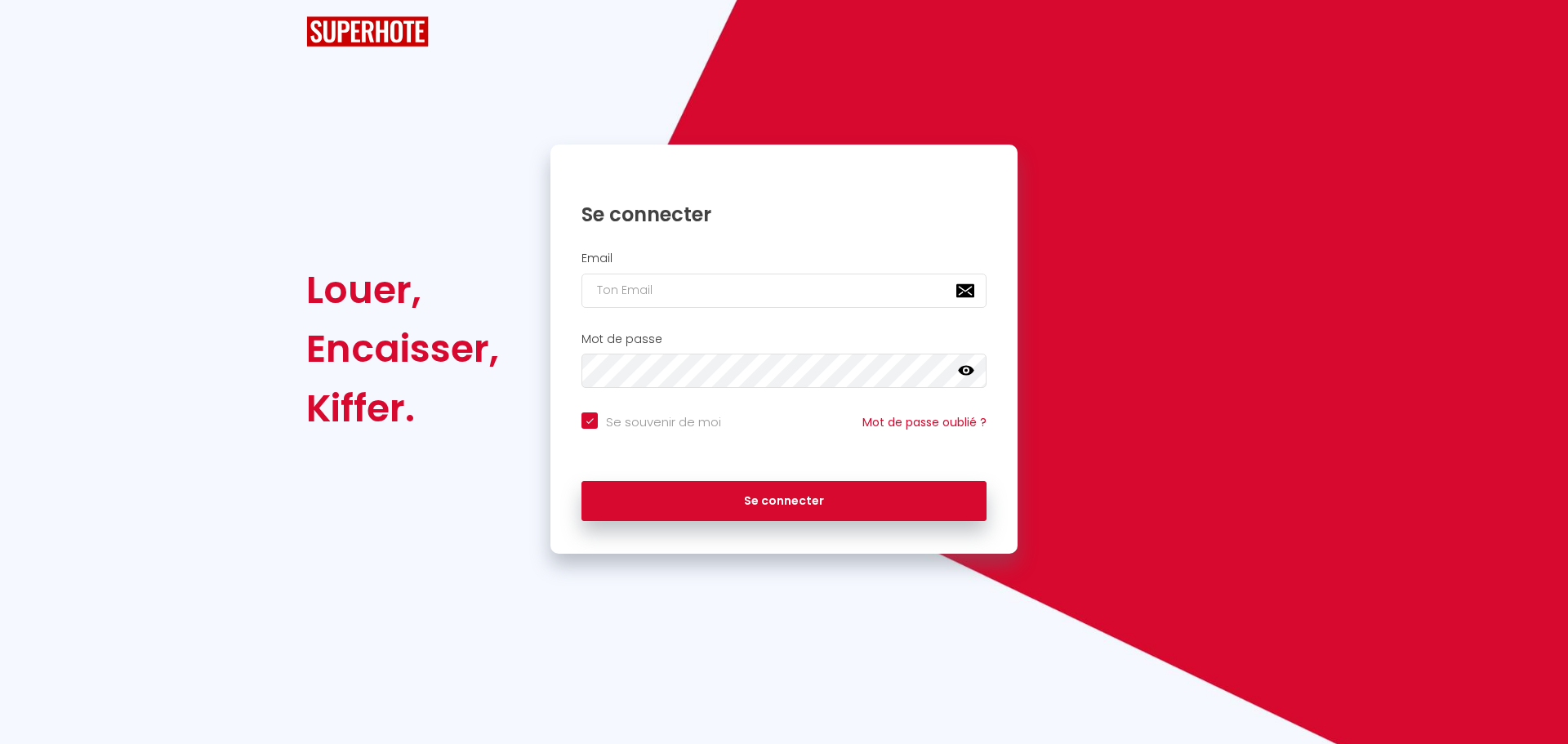
checkbox input "true"
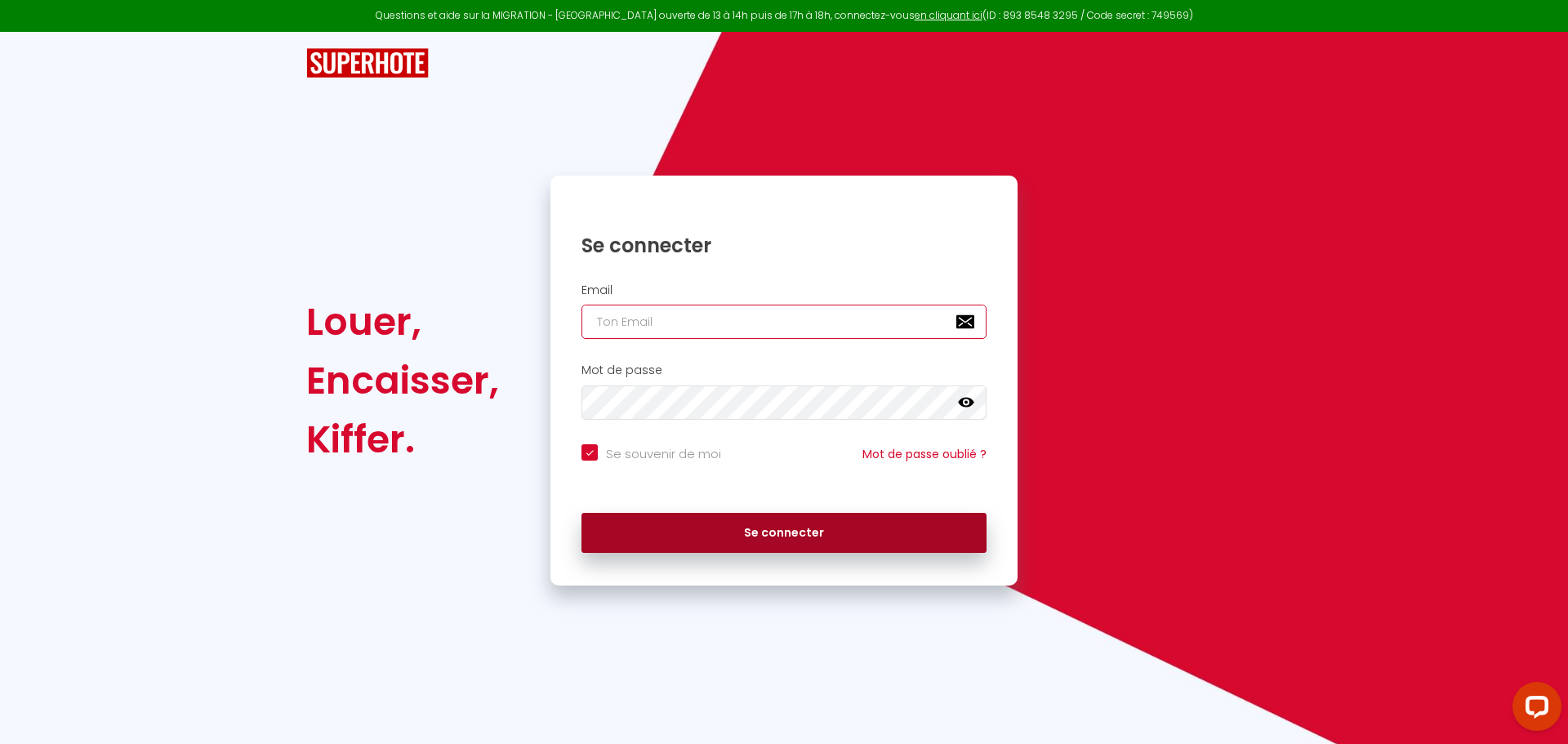
type input "[EMAIL_ADDRESS][DOMAIN_NAME]"
click at [834, 537] on button "Se connecter" at bounding box center [784, 533] width 405 height 40
checkbox input "true"
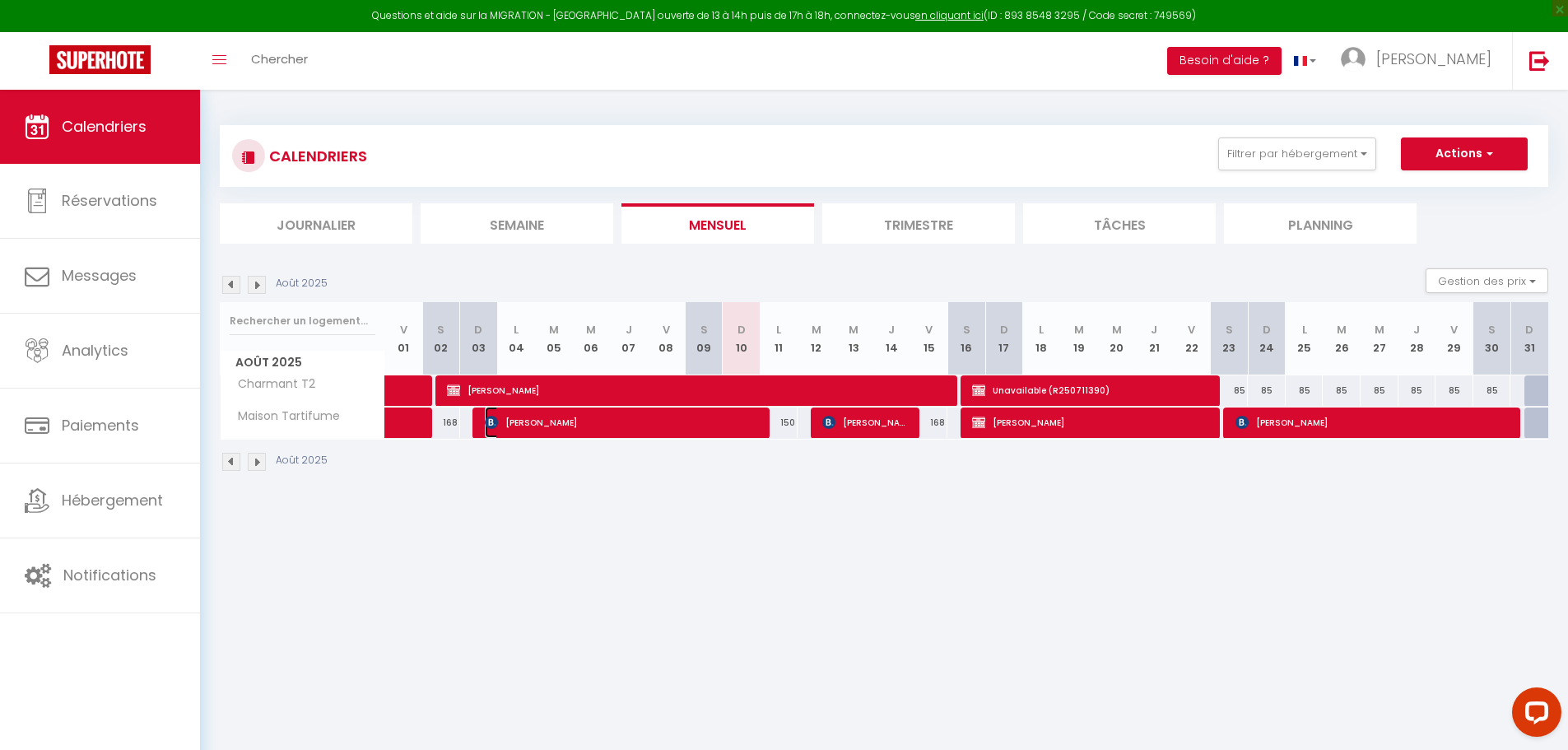
click at [540, 423] on span "[PERSON_NAME]" at bounding box center [623, 422] width 277 height 31
select select "OK"
select select "KO"
select select "0"
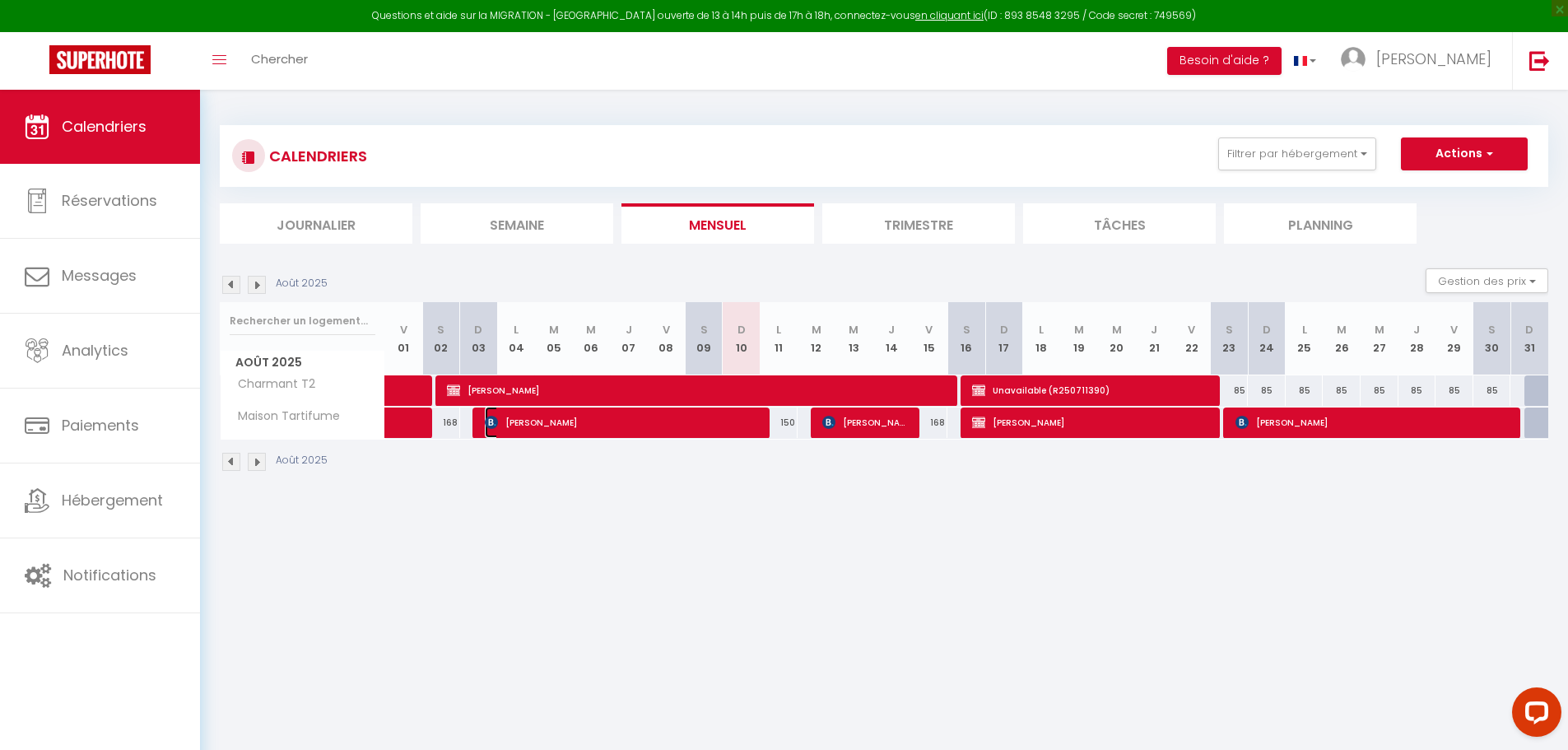
select select "1"
select select
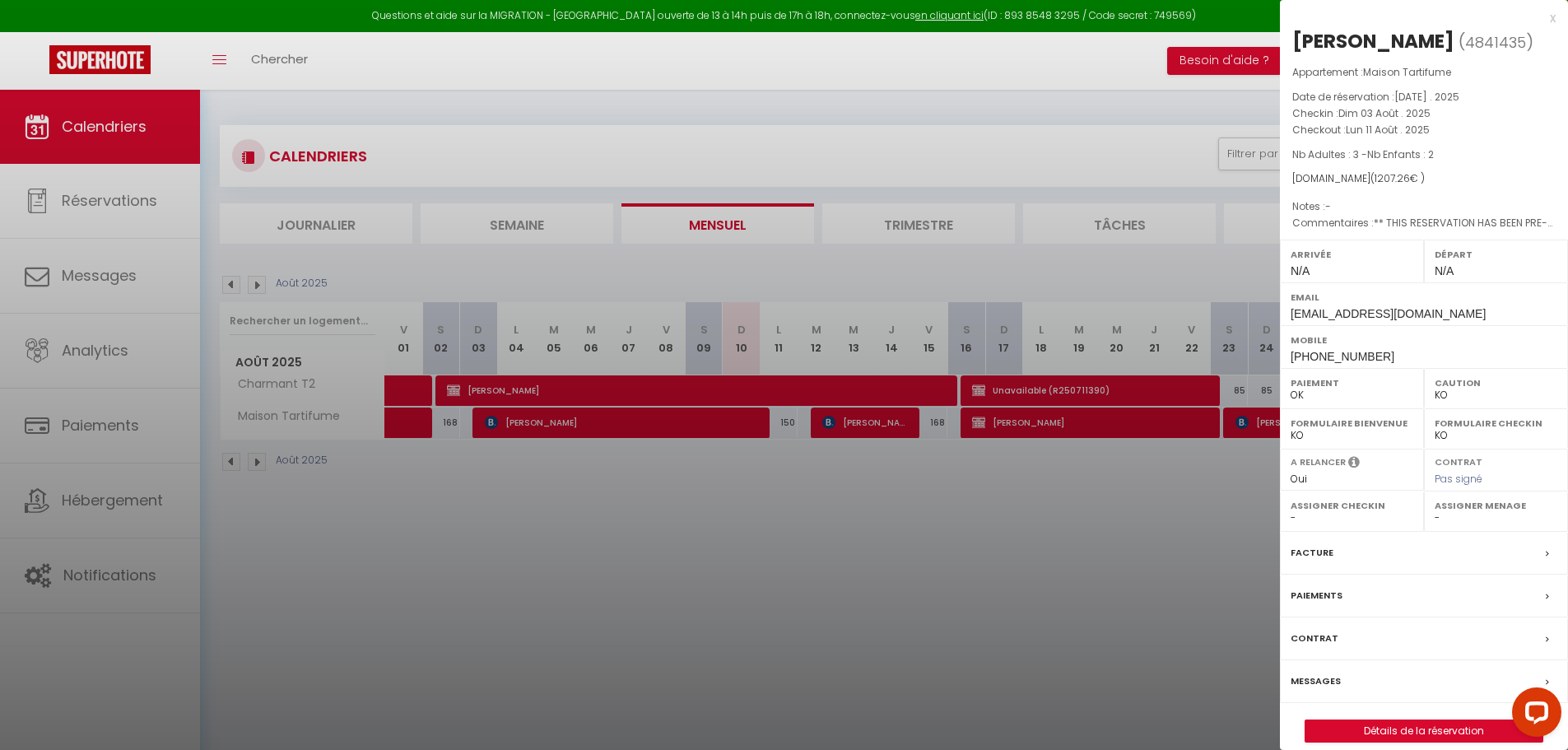
click at [721, 81] on div at bounding box center [784, 375] width 1568 height 750
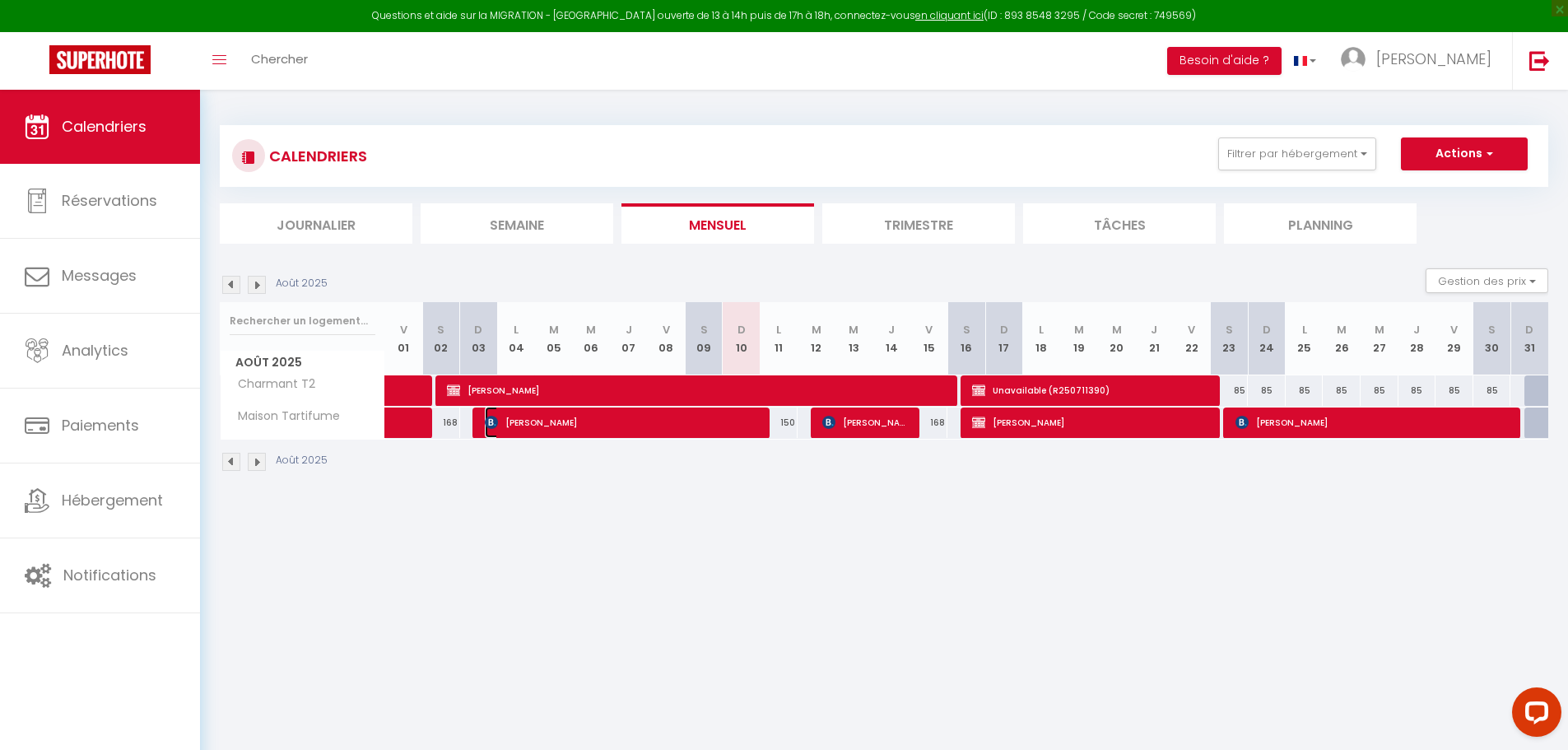
click at [523, 427] on span "[PERSON_NAME]" at bounding box center [623, 422] width 277 height 31
